Goal: Task Accomplishment & Management: Use online tool/utility

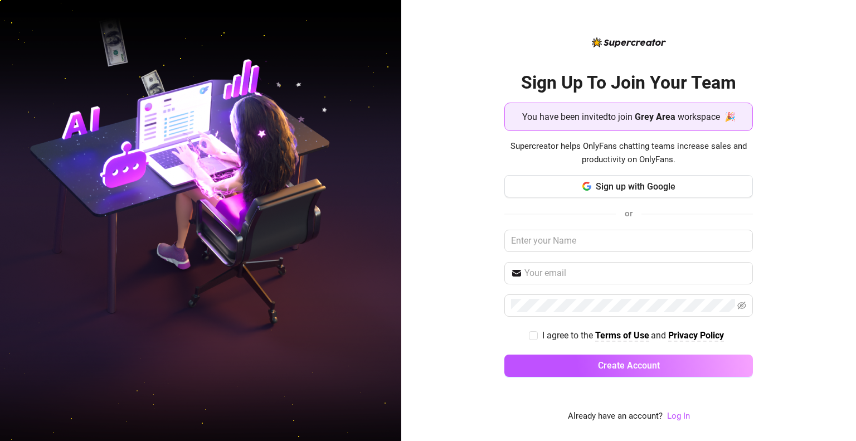
click at [784, 230] on div "Sign Up To Join Your Team You have been invited to join Grey Area workspace 🎉 S…" at bounding box center [628, 220] width 455 height 441
click at [651, 186] on span "Sign up with Google" at bounding box center [636, 186] width 80 height 11
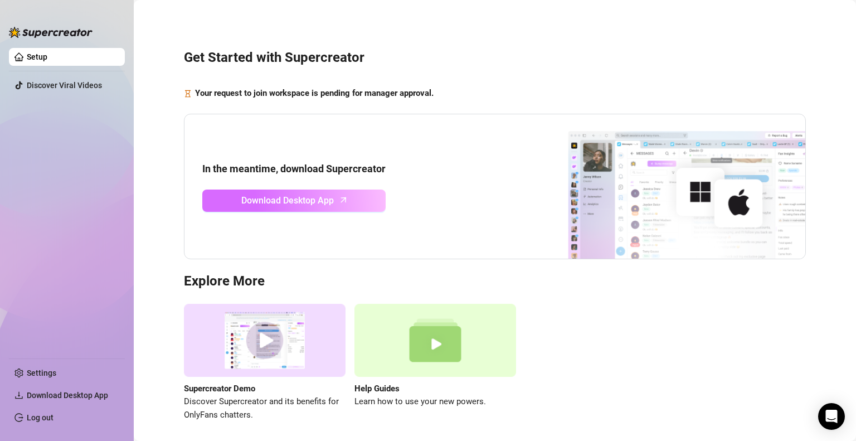
click at [355, 202] on link "Download Desktop App" at bounding box center [293, 200] width 183 height 22
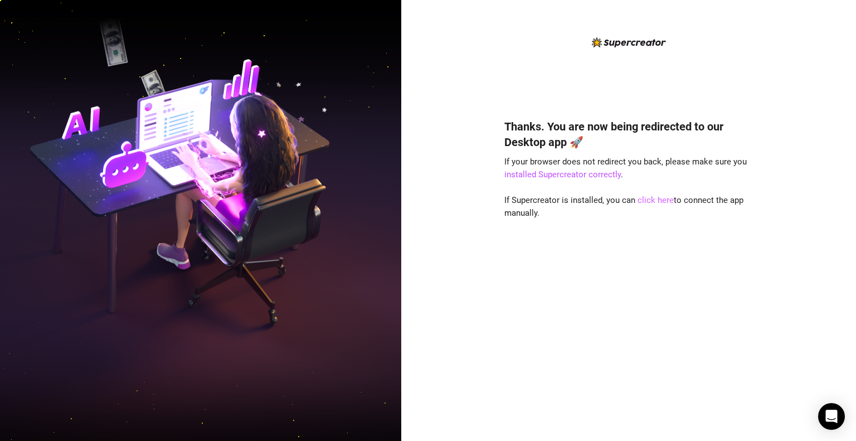
click at [650, 198] on link "click here" at bounding box center [655, 200] width 36 height 10
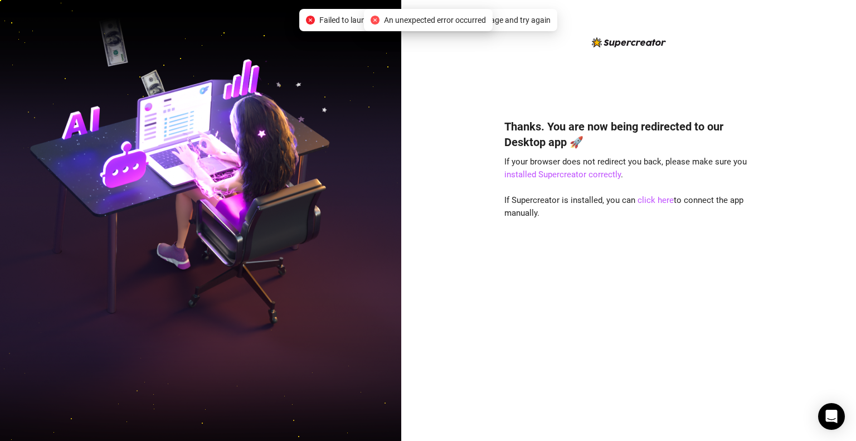
click at [445, 28] on div "An unexpected error occurred" at bounding box center [428, 20] width 129 height 22
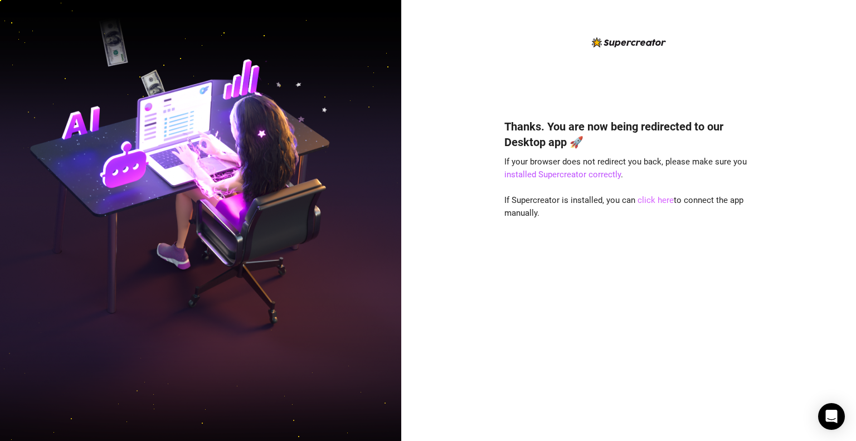
click at [652, 198] on link "click here" at bounding box center [655, 200] width 36 height 10
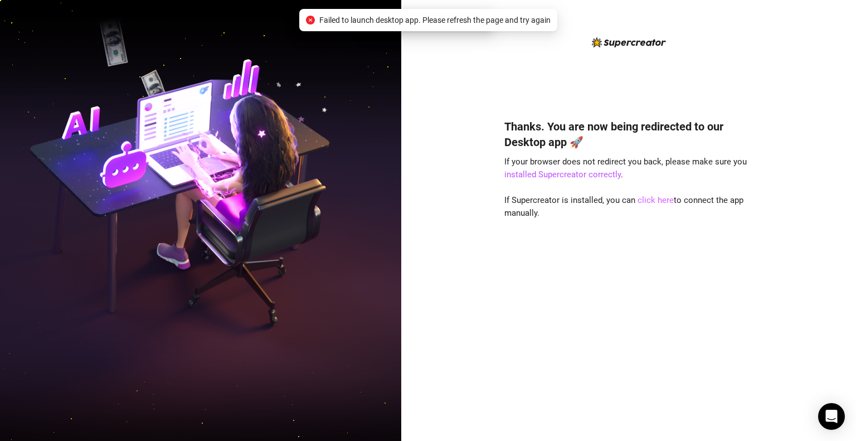
click at [653, 198] on link "click here" at bounding box center [655, 200] width 36 height 10
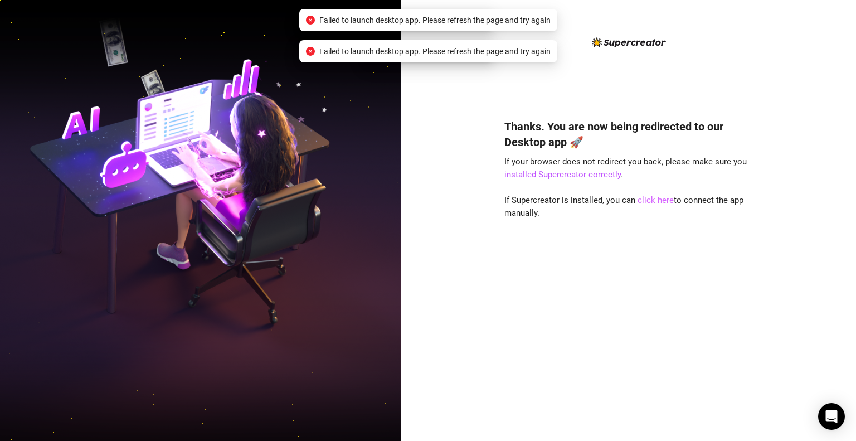
click at [653, 198] on link "click here" at bounding box center [655, 200] width 36 height 10
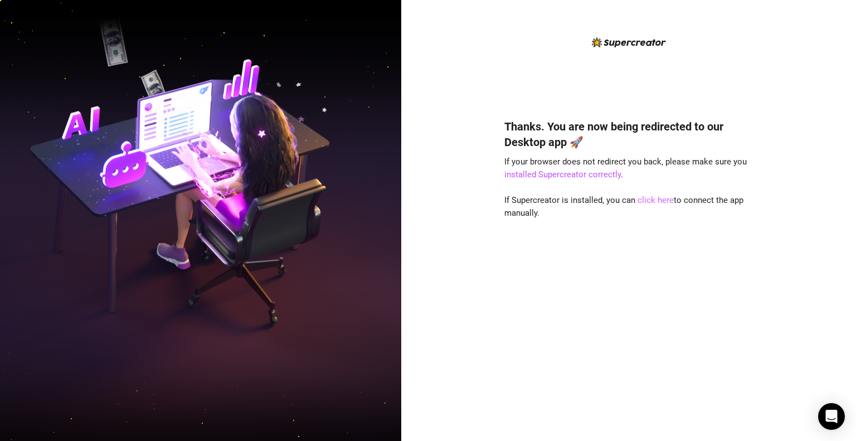
click at [646, 197] on link "click here" at bounding box center [655, 200] width 36 height 10
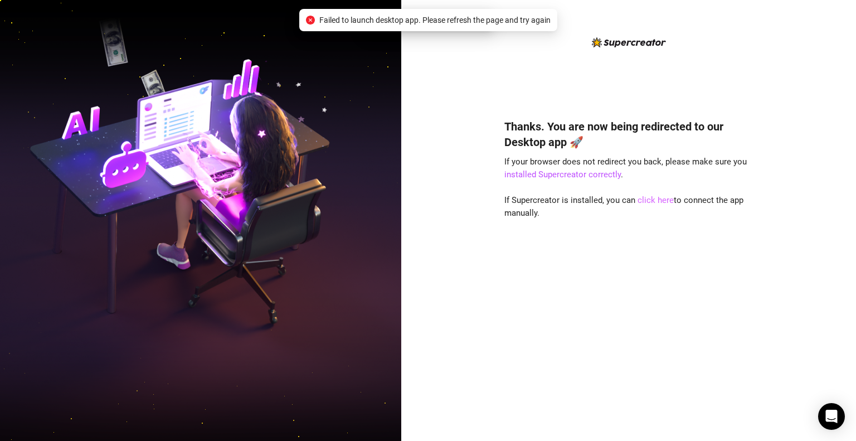
click at [646, 197] on link "click here" at bounding box center [655, 200] width 36 height 10
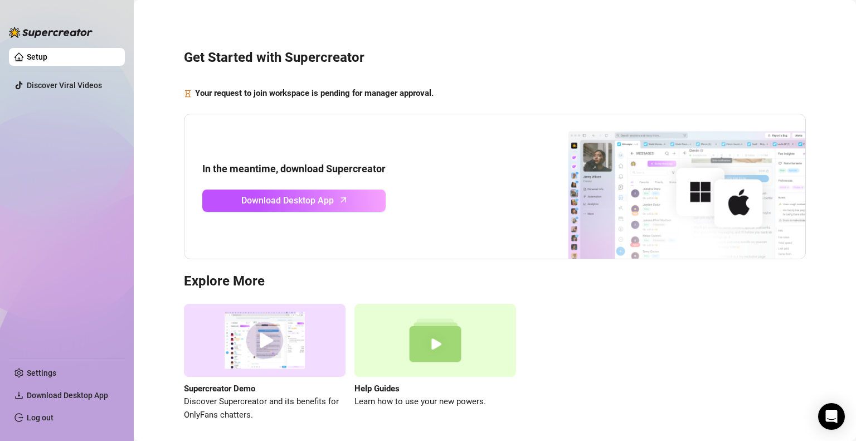
click at [47, 52] on link "Setup" at bounding box center [37, 56] width 21 height 9
click at [53, 414] on link "Log out" at bounding box center [40, 417] width 27 height 9
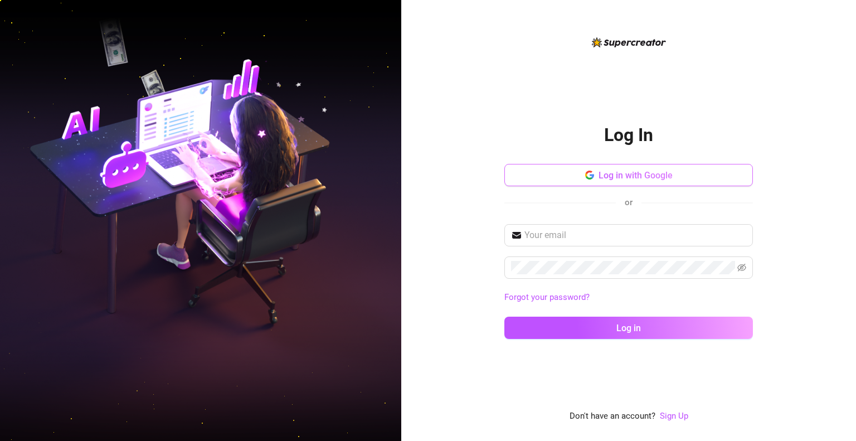
click at [582, 177] on button "Log in with Google" at bounding box center [628, 175] width 248 height 22
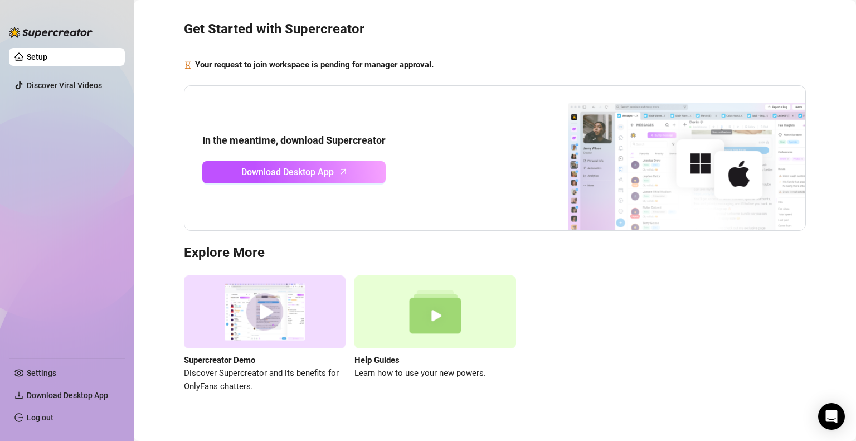
scroll to position [42, 0]
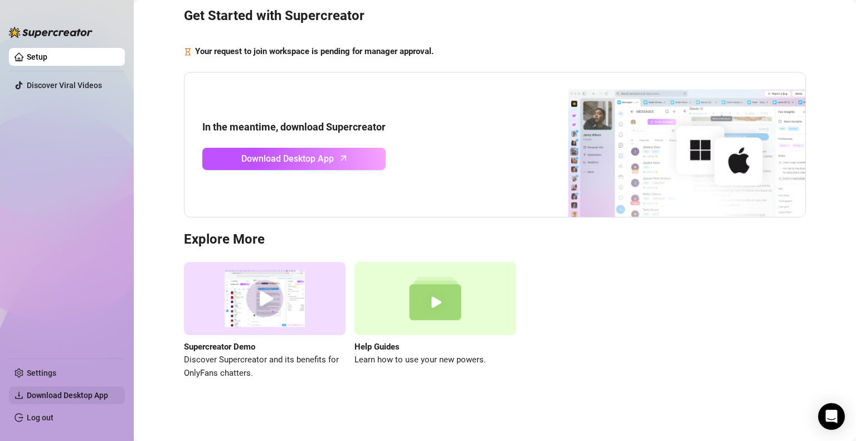
click at [80, 396] on span "Download Desktop App" at bounding box center [67, 395] width 81 height 9
click at [56, 368] on link "Settings" at bounding box center [42, 372] width 30 height 9
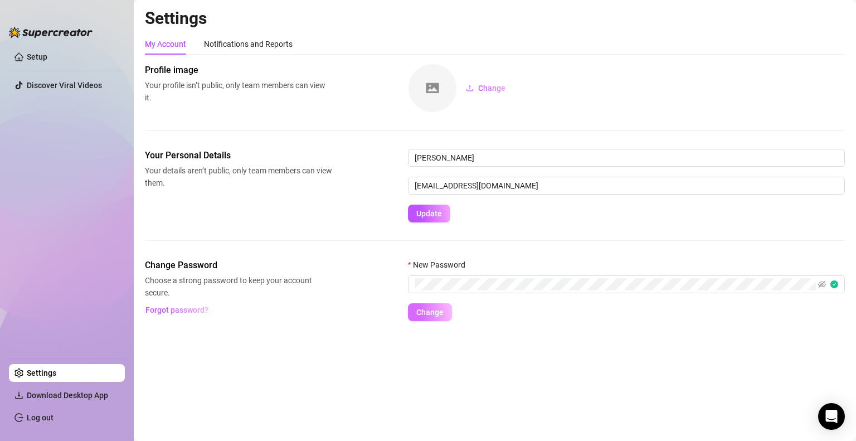
click at [428, 315] on span "Change" at bounding box center [429, 312] width 27 height 9
click at [42, 58] on link "Setup" at bounding box center [37, 56] width 21 height 9
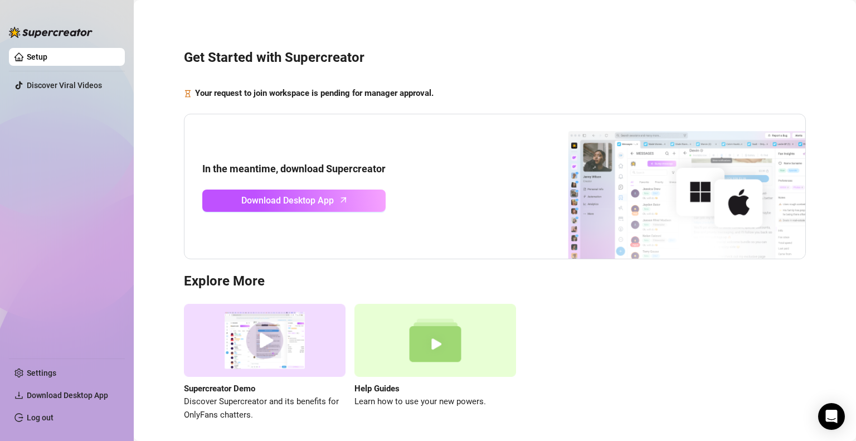
click at [766, 74] on div "Get Started with Supercreator Your request to join workspace is pending for man…" at bounding box center [495, 229] width 700 height 442
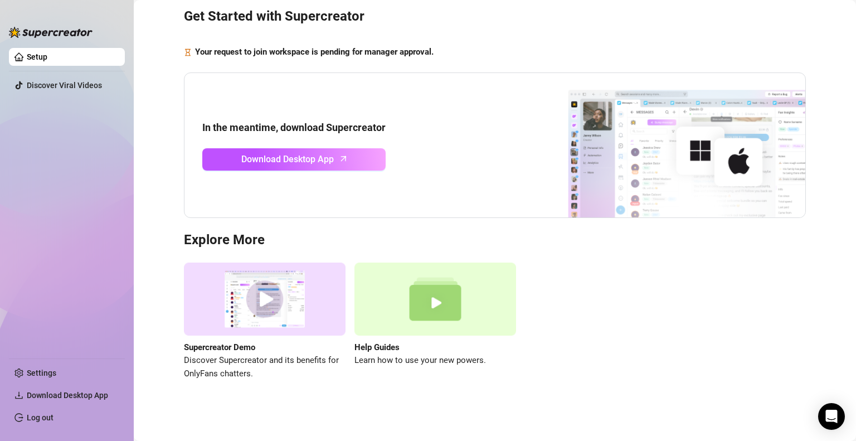
scroll to position [42, 0]
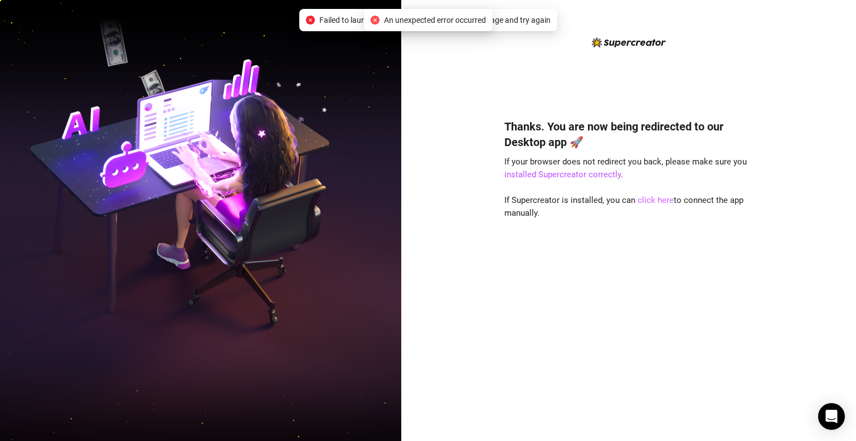
click at [641, 203] on link "click here" at bounding box center [655, 200] width 36 height 10
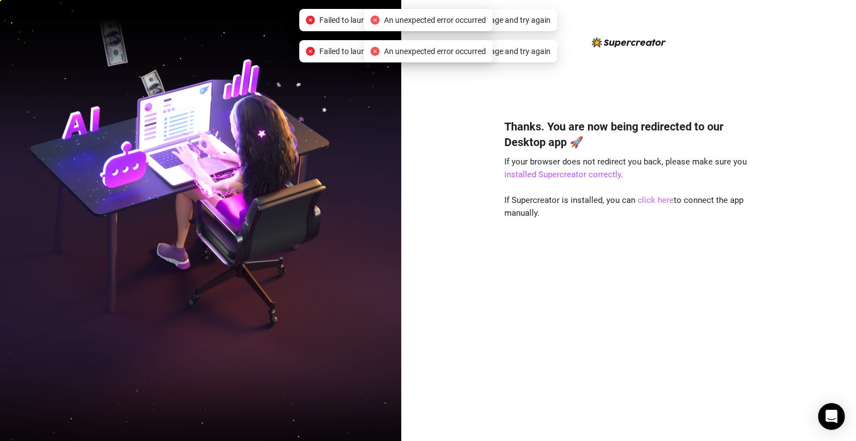
click at [642, 200] on link "click here" at bounding box center [655, 200] width 36 height 10
click at [569, 177] on link "installed Supercreator correctly" at bounding box center [562, 174] width 116 height 10
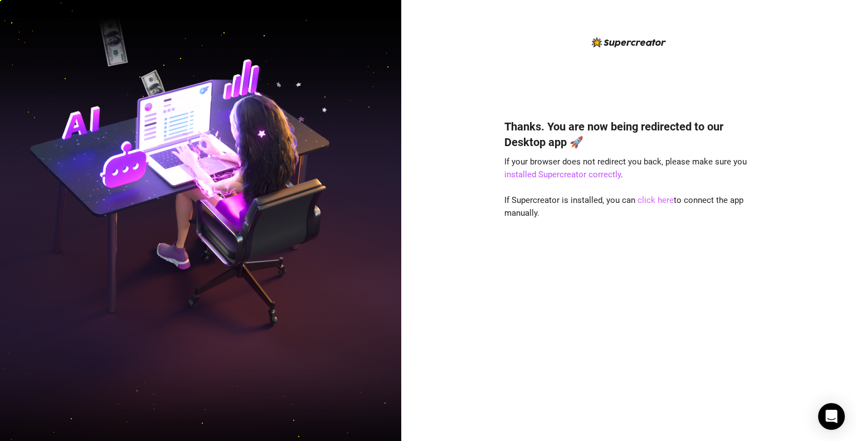
click at [657, 201] on link "click here" at bounding box center [655, 200] width 36 height 10
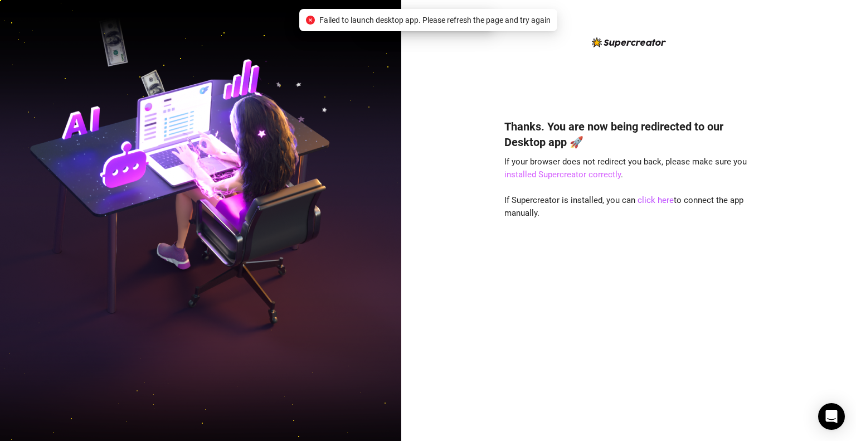
click at [607, 175] on link "installed Supercreator correctly" at bounding box center [562, 174] width 116 height 10
click at [423, 17] on span "An unexpected error occurred" at bounding box center [435, 20] width 102 height 12
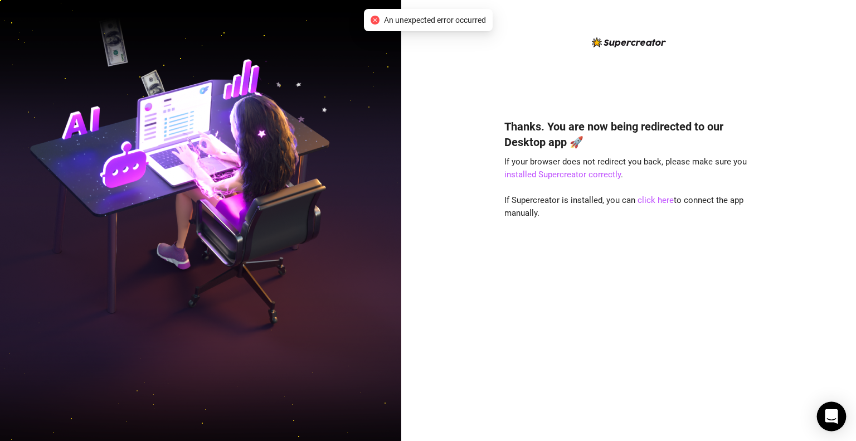
click at [827, 416] on icon "Open Intercom Messenger" at bounding box center [831, 416] width 13 height 14
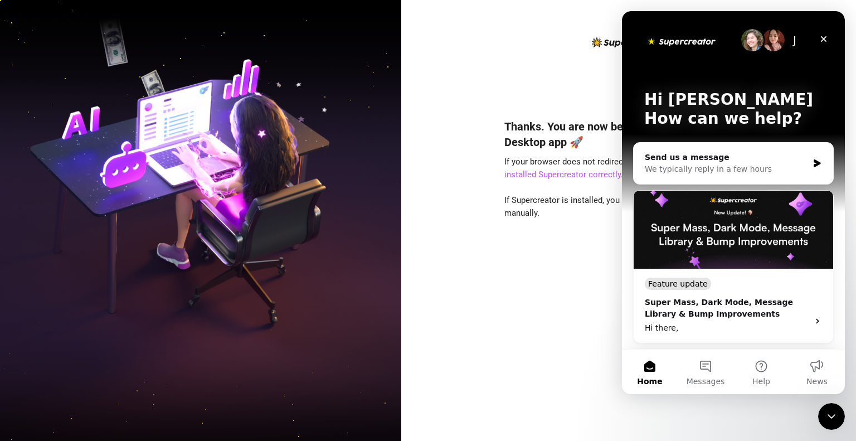
click at [794, 411] on div "Thanks. You are now being redirected to our Desktop app 🚀 If your browser does …" at bounding box center [628, 220] width 455 height 441
click at [567, 250] on div "Thanks. You are now being redirected to our Desktop app 🚀 If your browser does …" at bounding box center [628, 263] width 248 height 319
click at [537, 258] on div "Thanks. You are now being redirected to our Desktop app 🚀 If your browser does …" at bounding box center [628, 263] width 248 height 319
click at [821, 36] on icon "Close" at bounding box center [824, 39] width 6 height 6
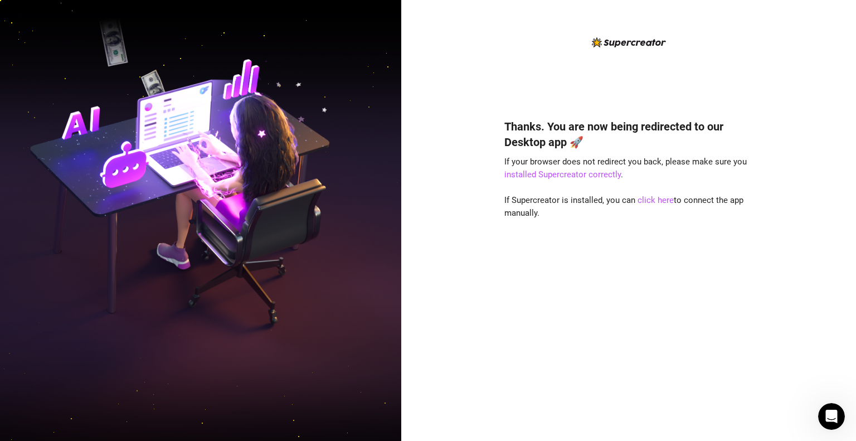
drag, startPoint x: 740, startPoint y: 350, endPoint x: 686, endPoint y: 276, distance: 91.7
click at [742, 350] on div "Thanks. You are now being redirected to our Desktop app 🚀 If your browser does …" at bounding box center [628, 263] width 248 height 319
click at [632, 201] on span "If Supercreator is installed, you can click here to connect the app manually." at bounding box center [623, 206] width 239 height 23
click at [643, 203] on link "click here" at bounding box center [655, 200] width 36 height 10
click at [647, 202] on link "click here" at bounding box center [655, 200] width 36 height 10
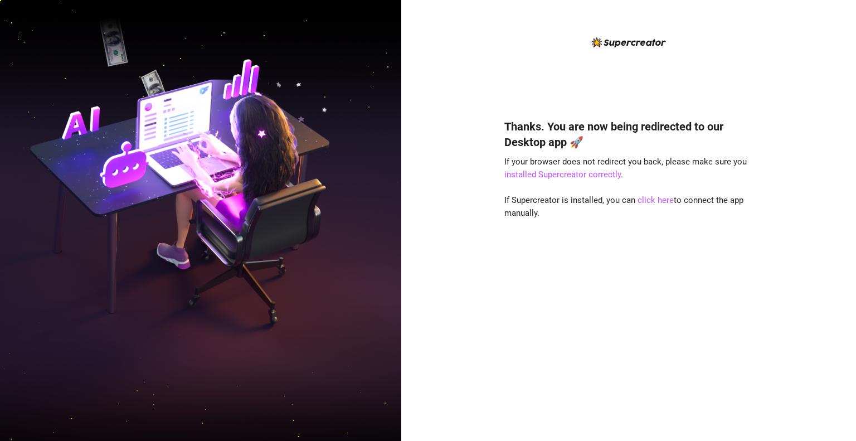
drag, startPoint x: 847, startPoint y: 291, endPoint x: 810, endPoint y: 280, distance: 39.3
click at [847, 291] on div "Thanks. You are now being redirected to our Desktop app 🚀 If your browser does …" at bounding box center [628, 220] width 455 height 441
click at [660, 198] on link "click here" at bounding box center [655, 200] width 36 height 10
